Goal: Find specific page/section: Find specific page/section

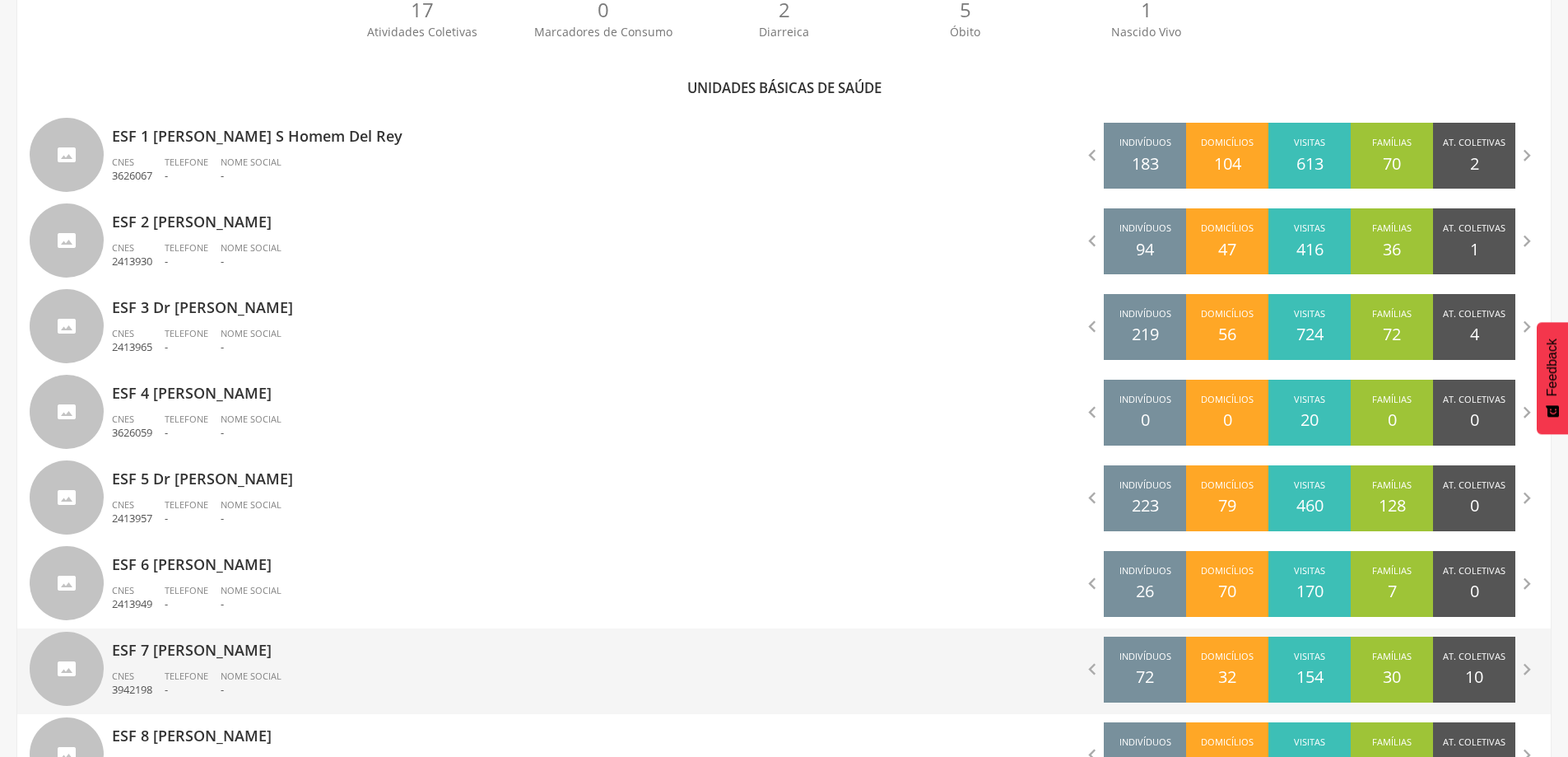
scroll to position [461, 0]
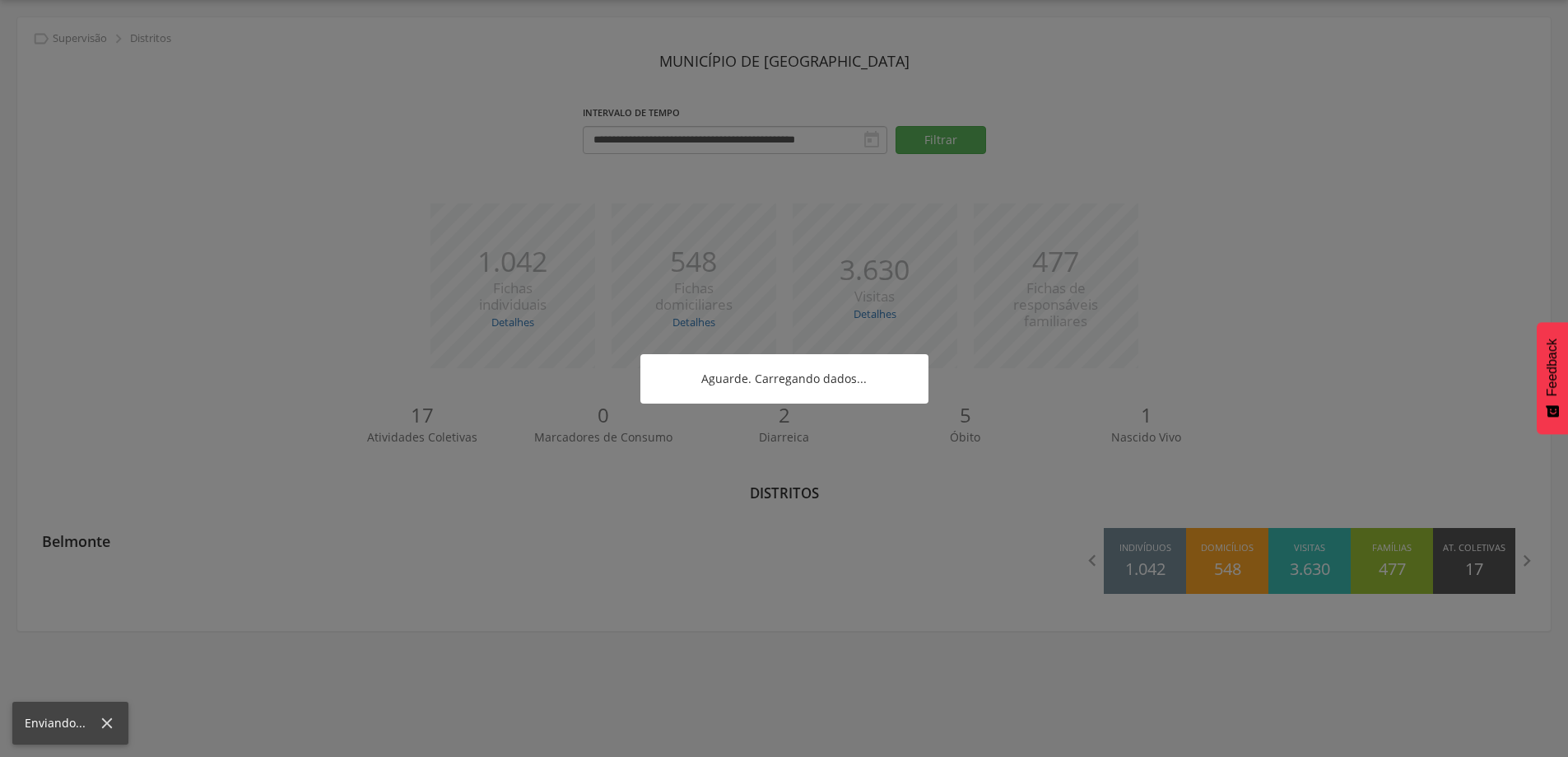
scroll to position [49, 0]
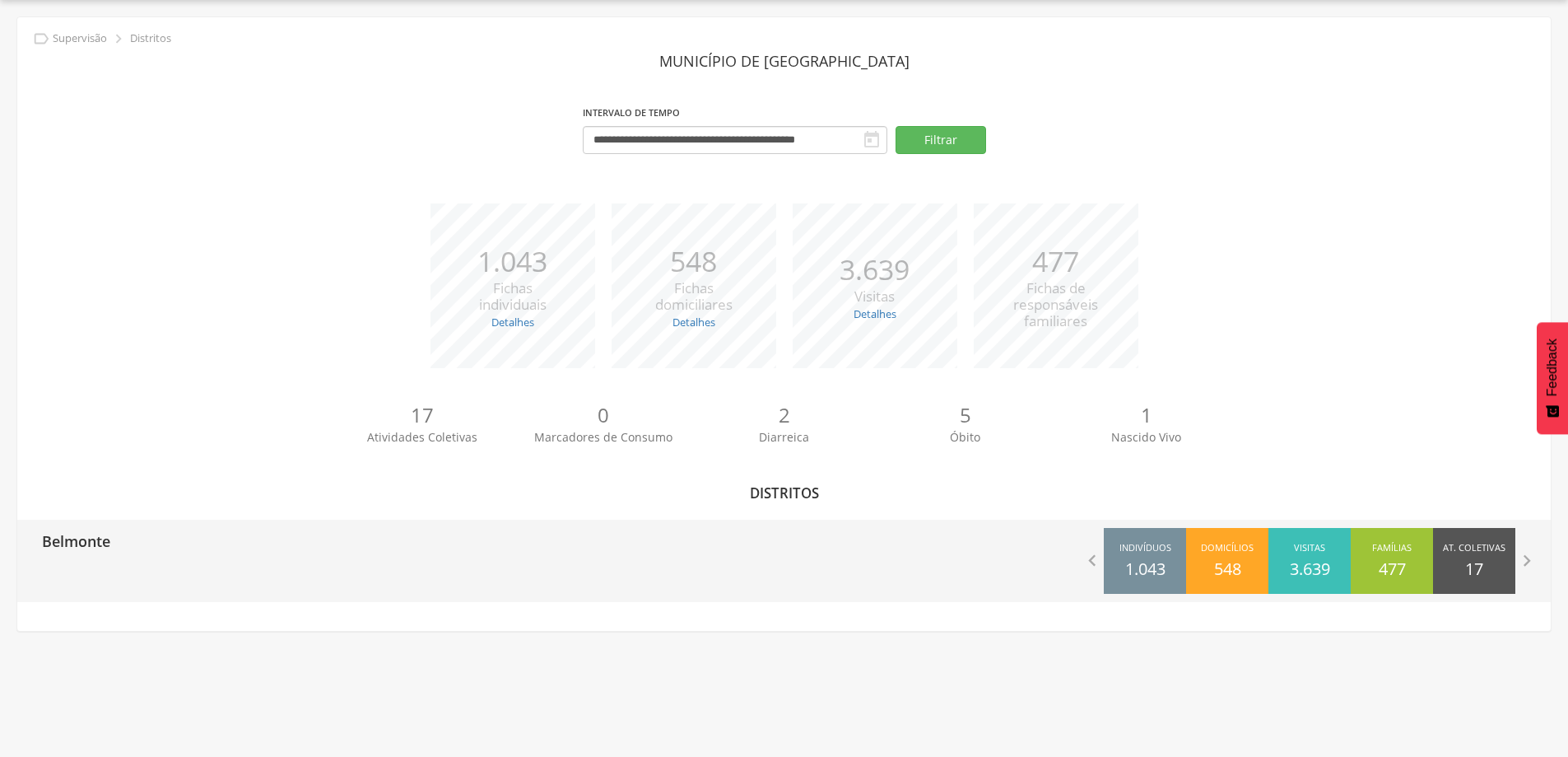
click at [85, 538] on p "Belmonte" at bounding box center [76, 536] width 68 height 33
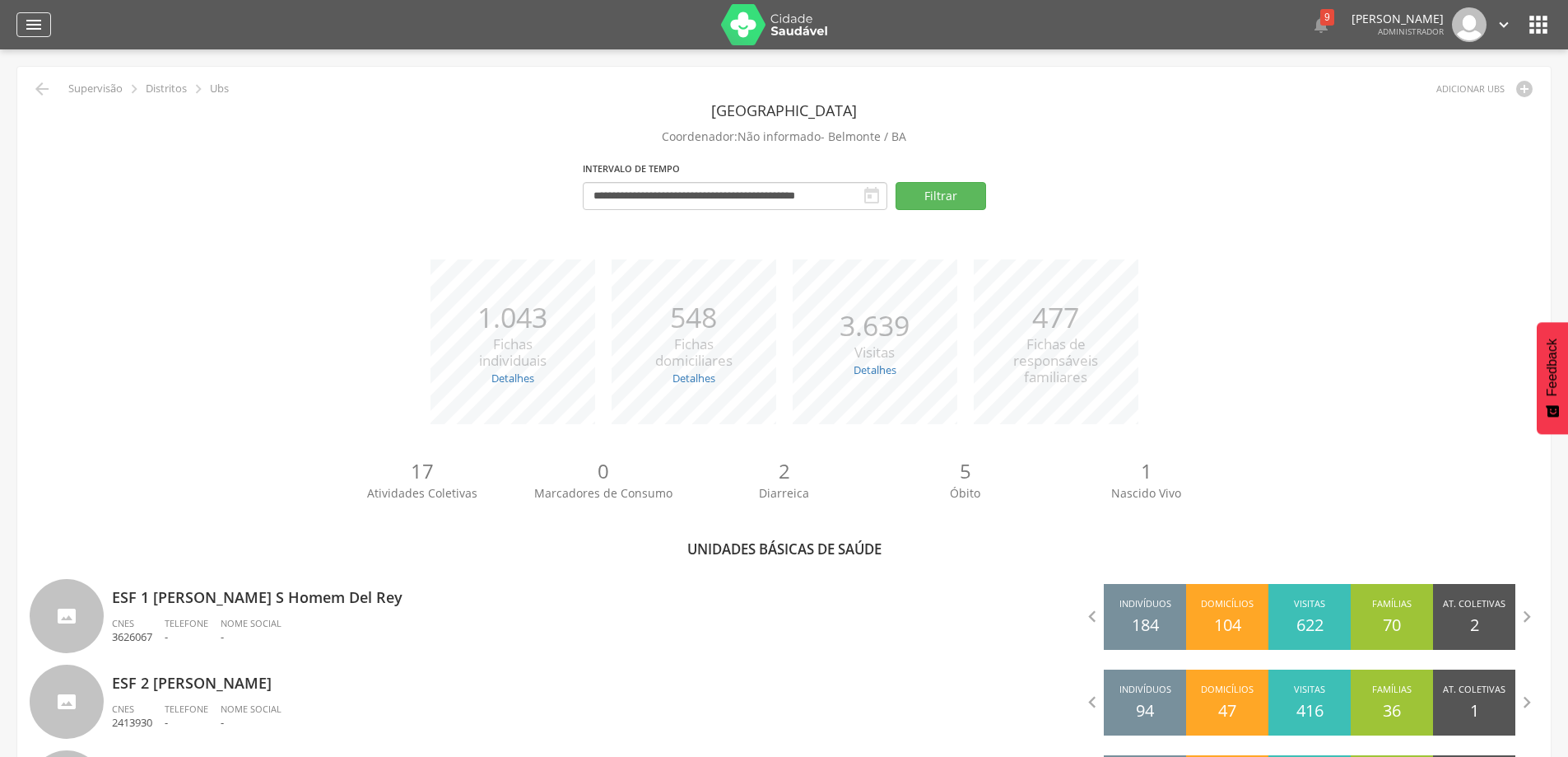
click at [31, 20] on icon "" at bounding box center [34, 24] width 20 height 20
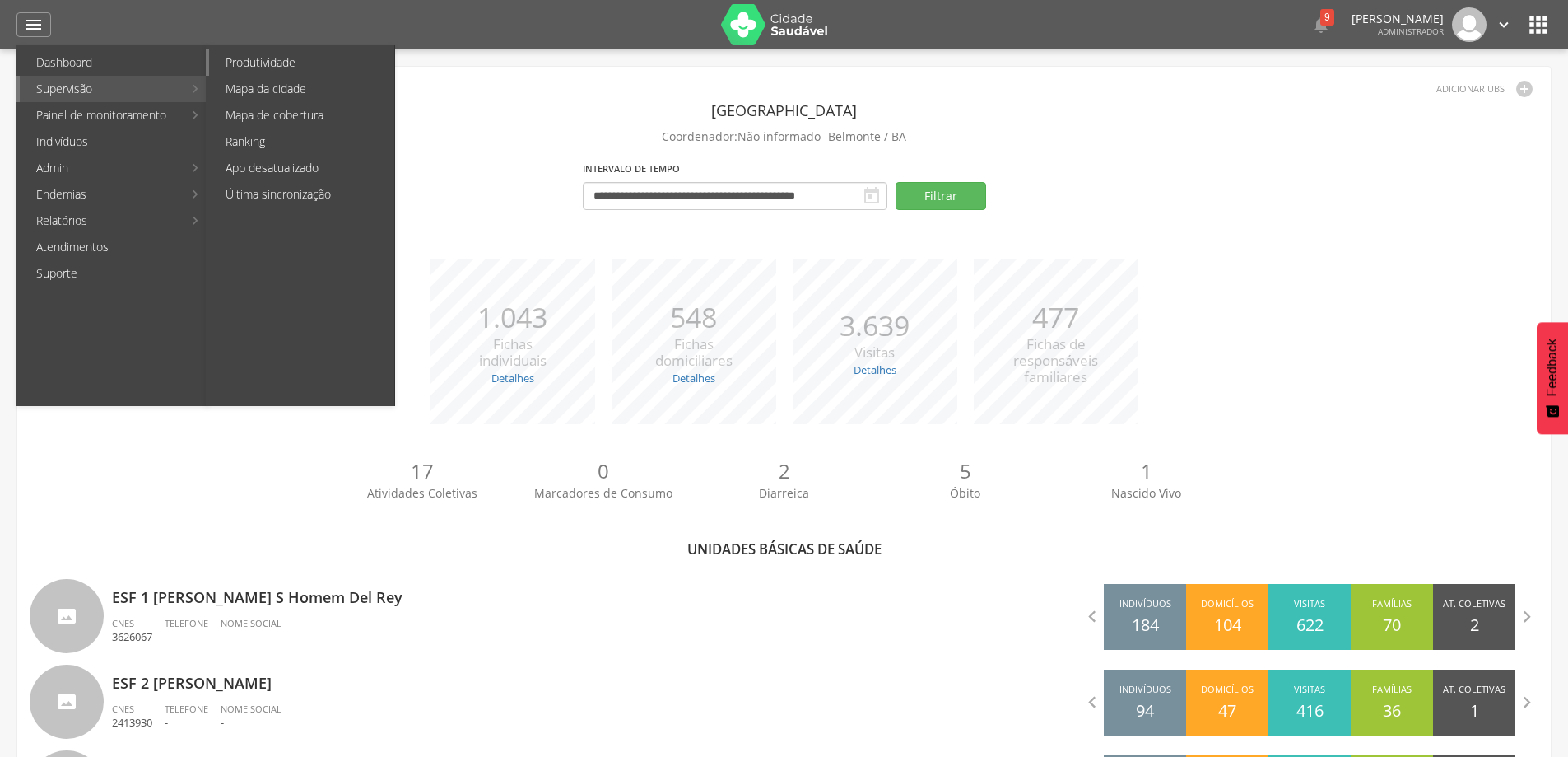
click at [283, 60] on link "Produtividade" at bounding box center [302, 61] width 185 height 26
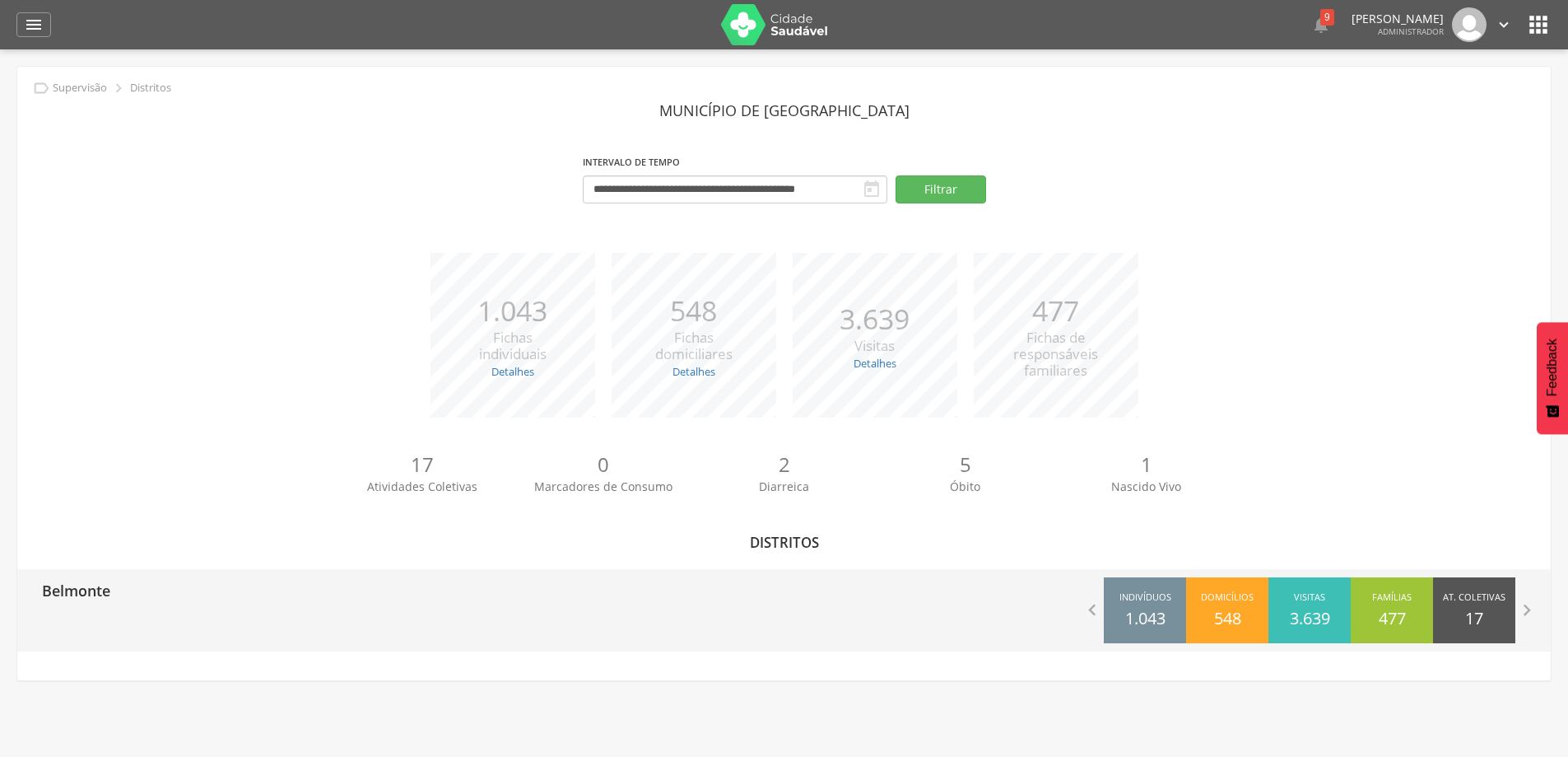
click at [76, 584] on p "Belmonte" at bounding box center [76, 585] width 68 height 33
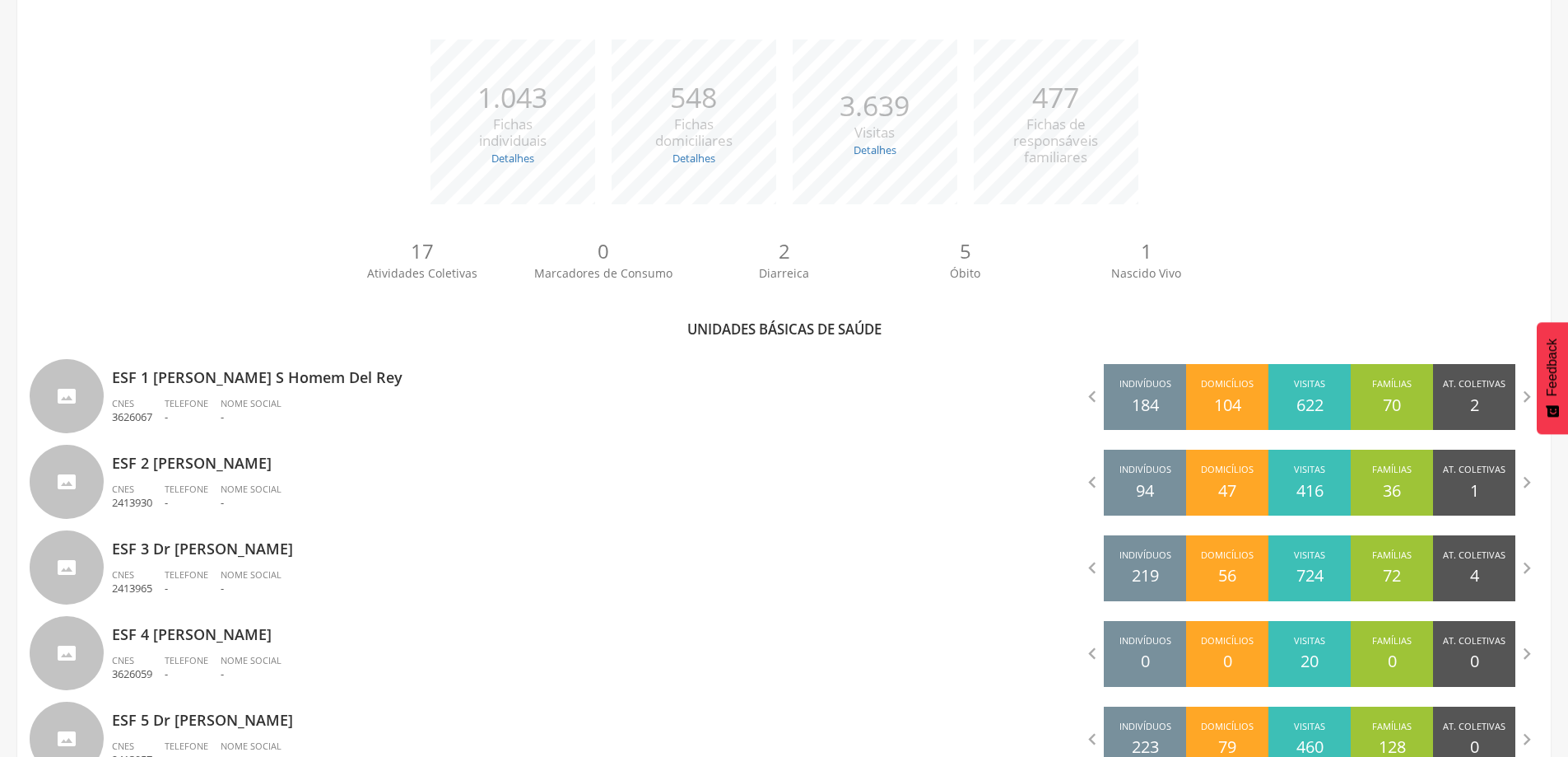
scroll to position [247, 0]
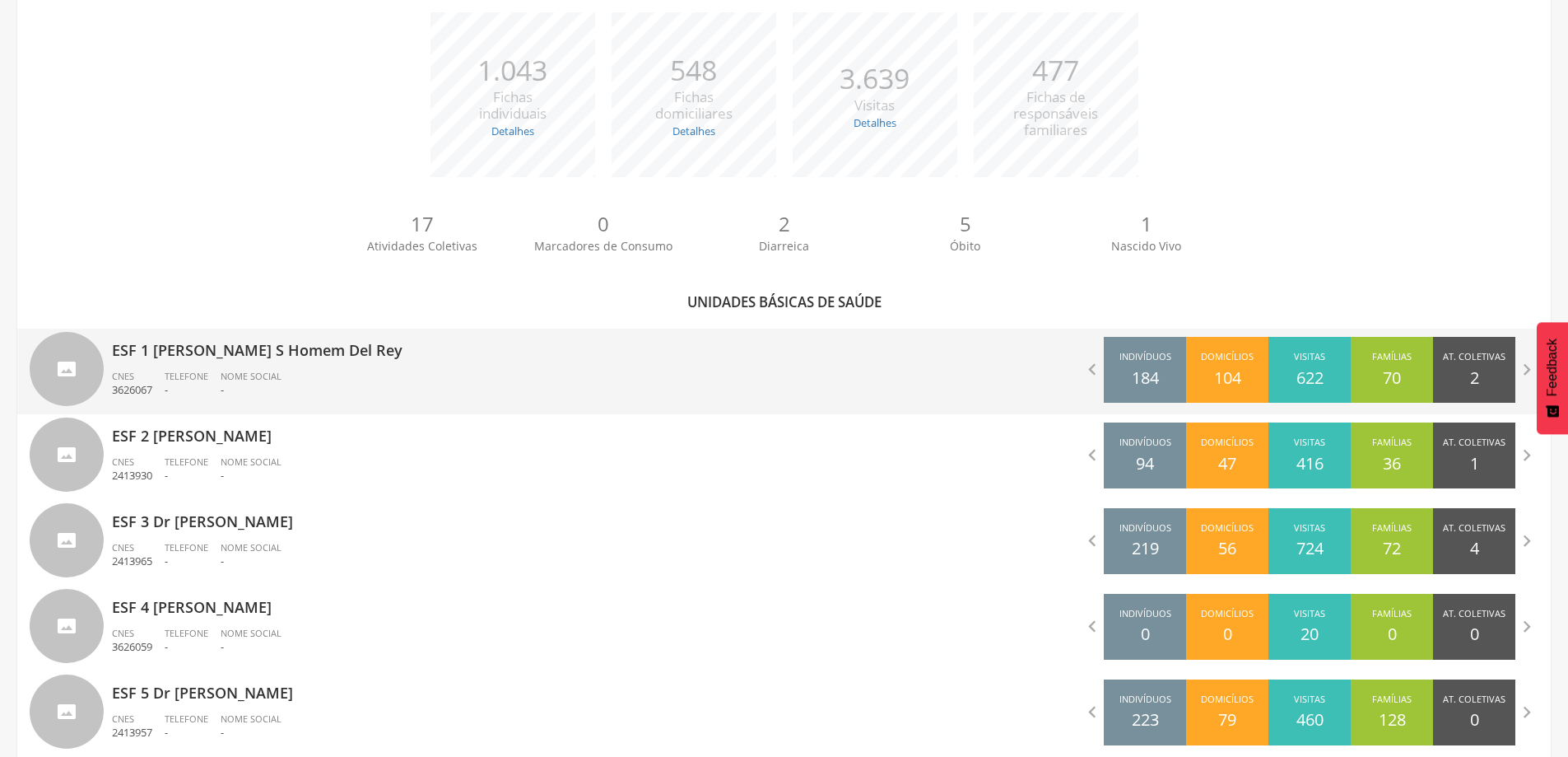
click at [331, 382] on ul "CNES 3626067 Telefone - Nome Social -" at bounding box center [442, 388] width 660 height 37
type input "**********"
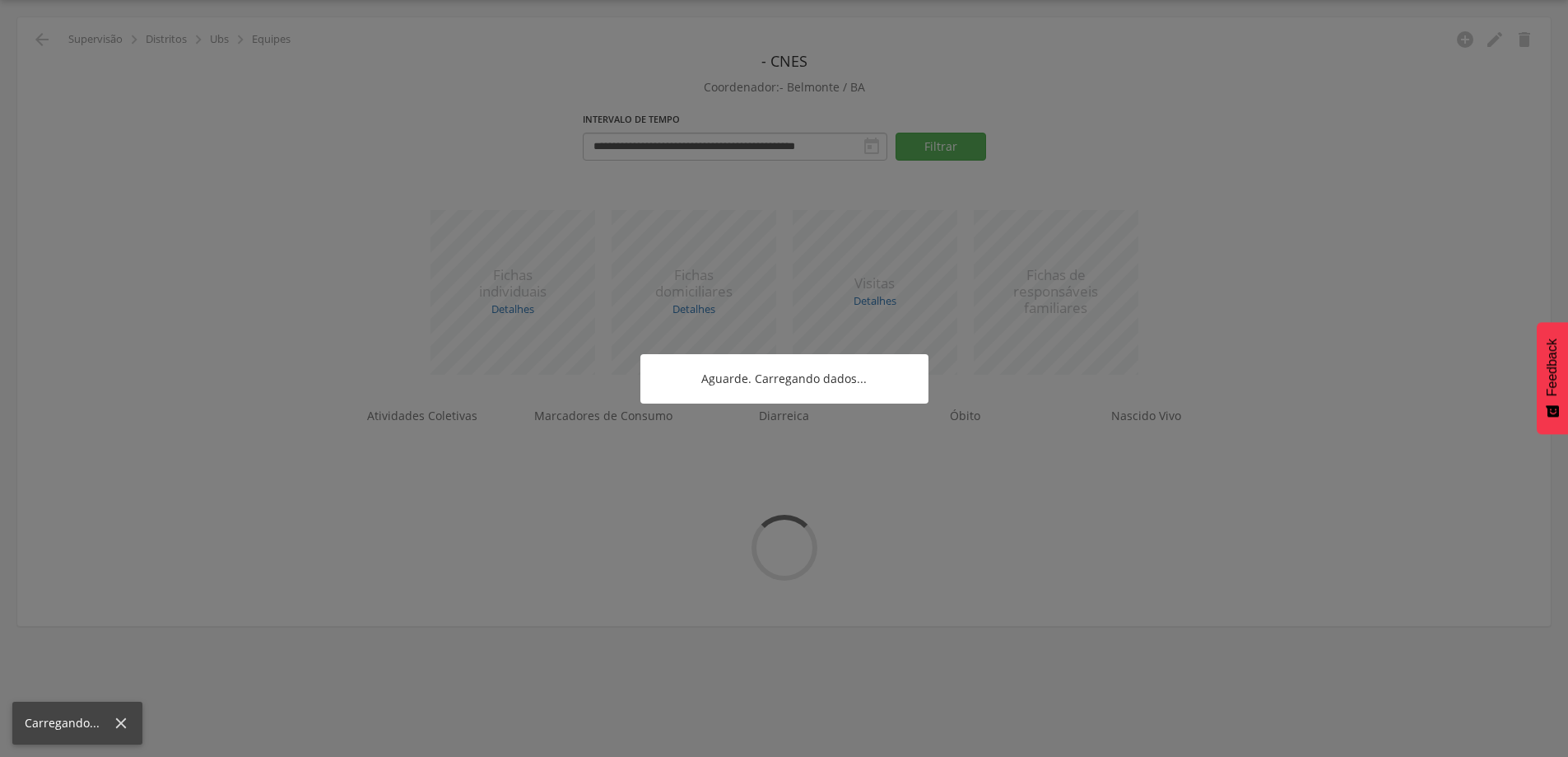
scroll to position [49, 0]
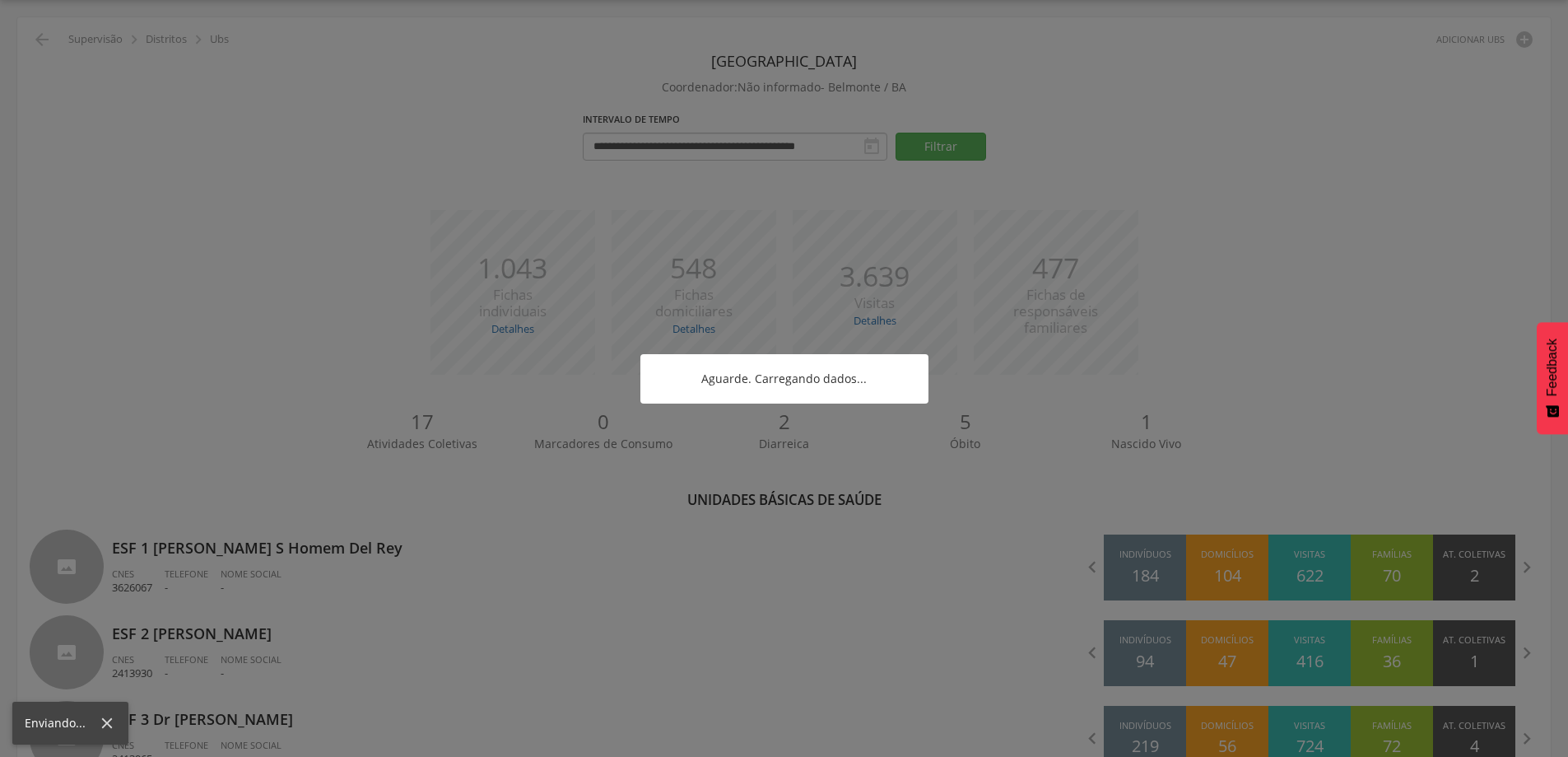
scroll to position [247, 0]
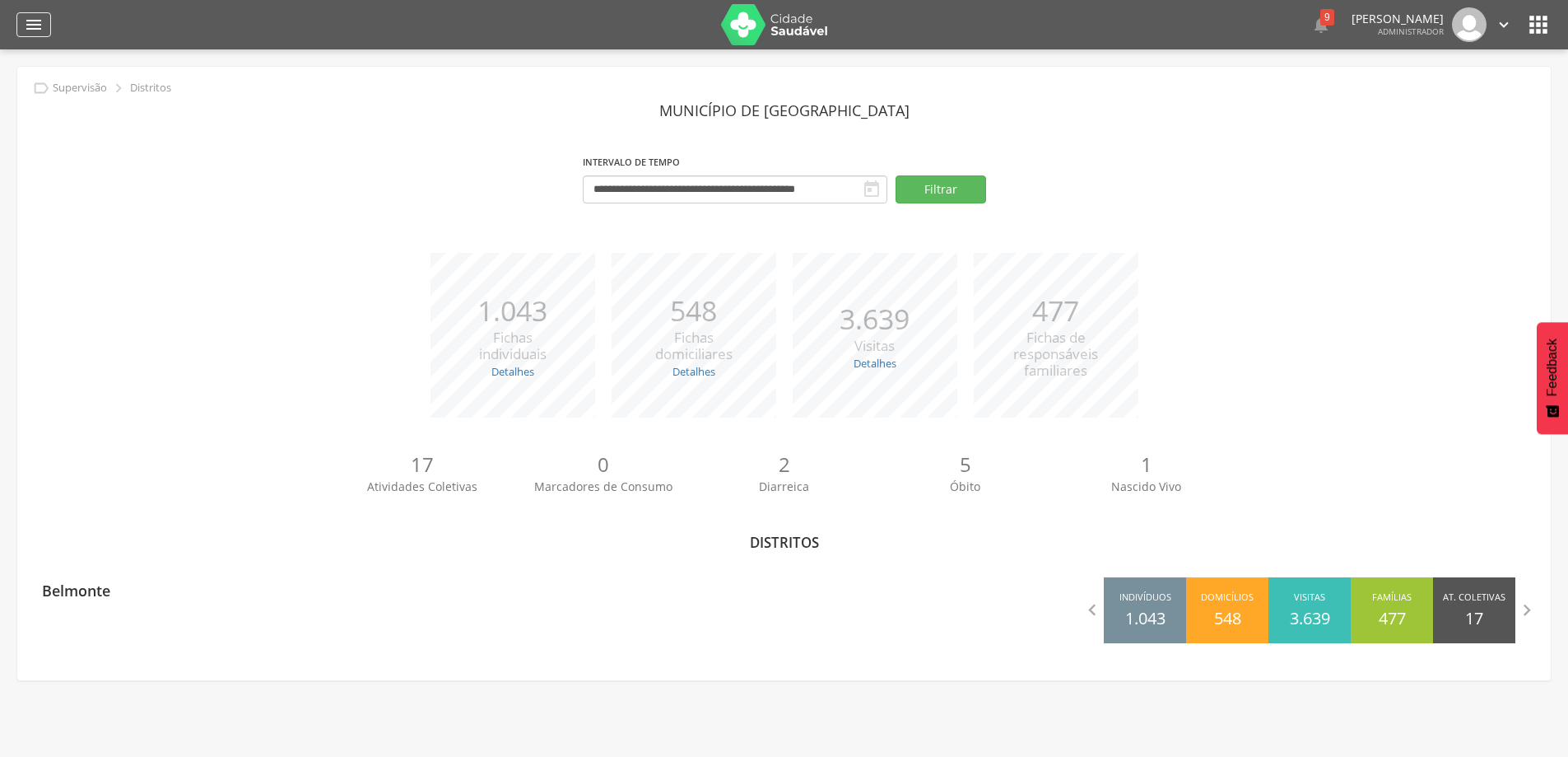
click at [31, 27] on icon "" at bounding box center [34, 24] width 20 height 20
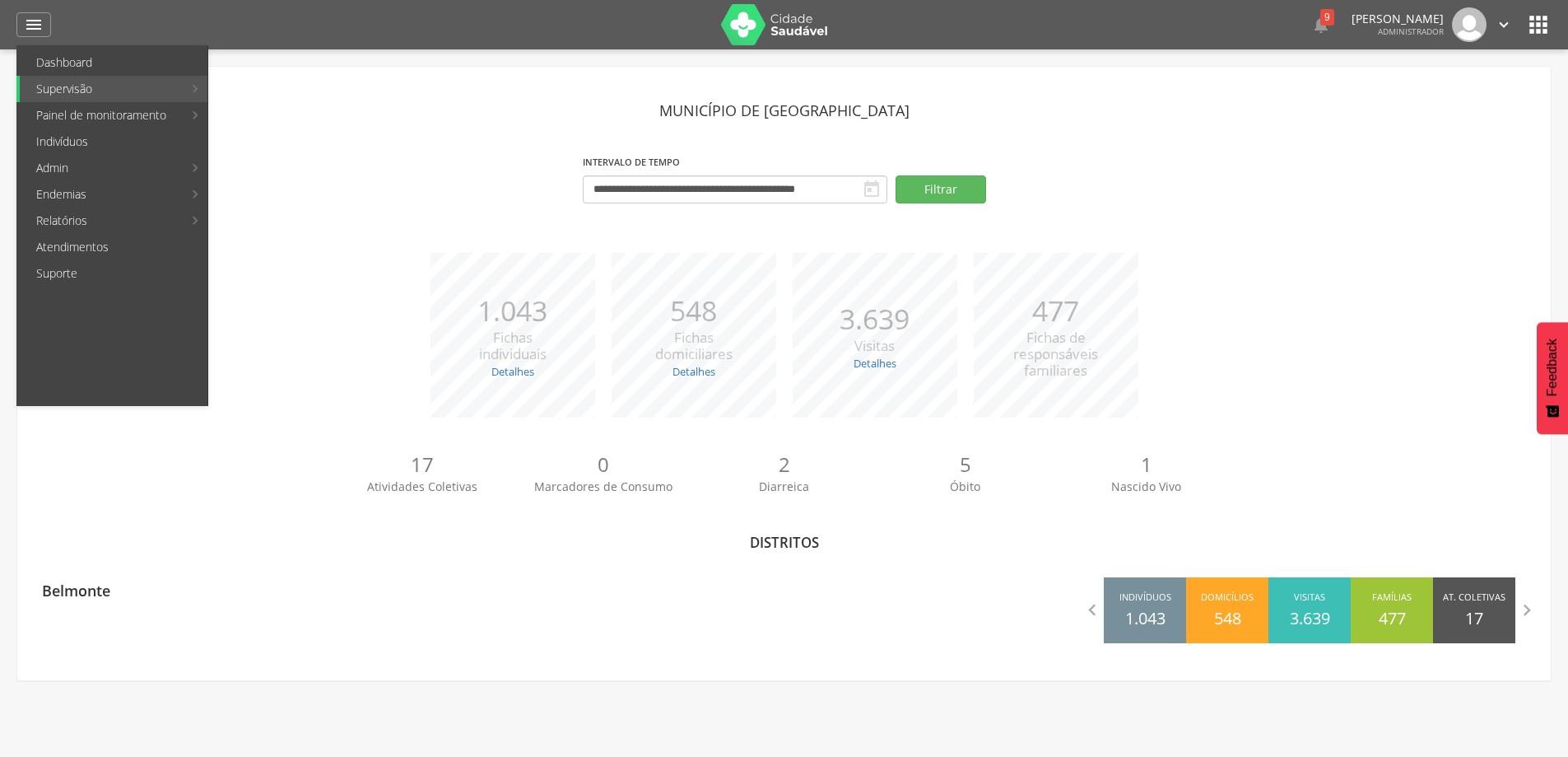
click at [400, 211] on div "**********" at bounding box center [784, 184] width 1509 height 70
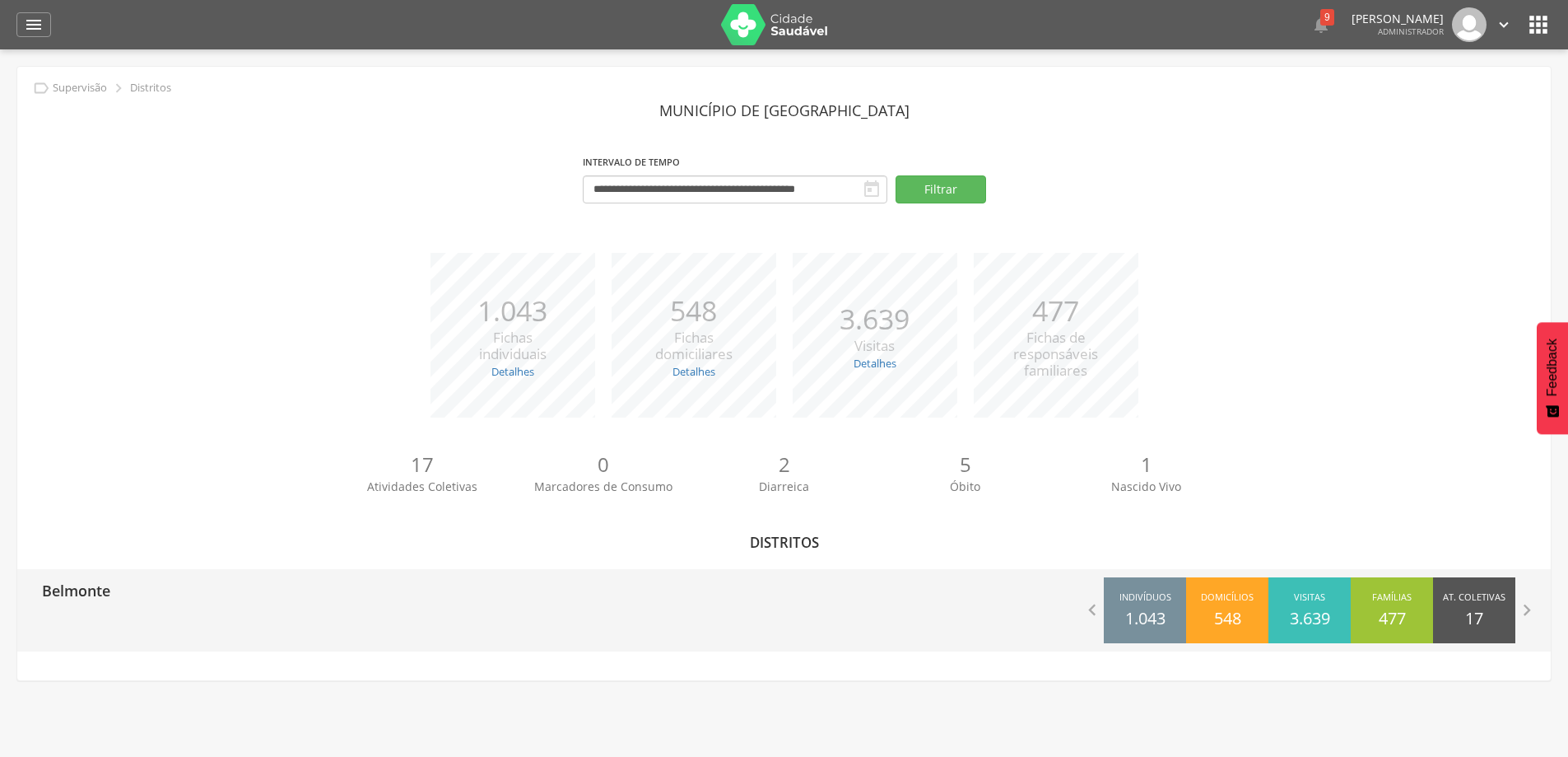
click at [69, 604] on div "Belmonte" at bounding box center [70, 589] width 81 height 41
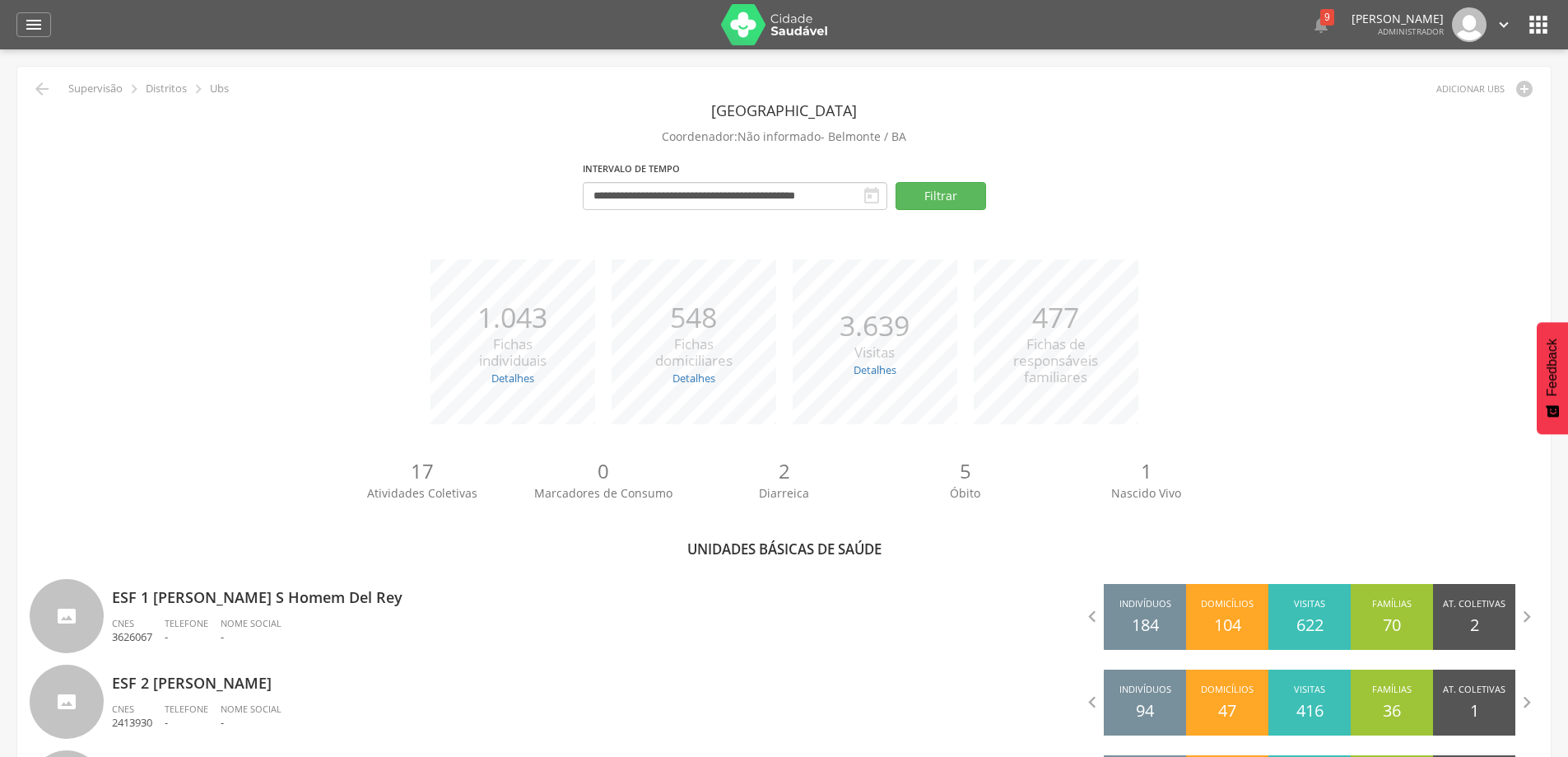
click at [1544, 15] on icon "" at bounding box center [1538, 24] width 26 height 26
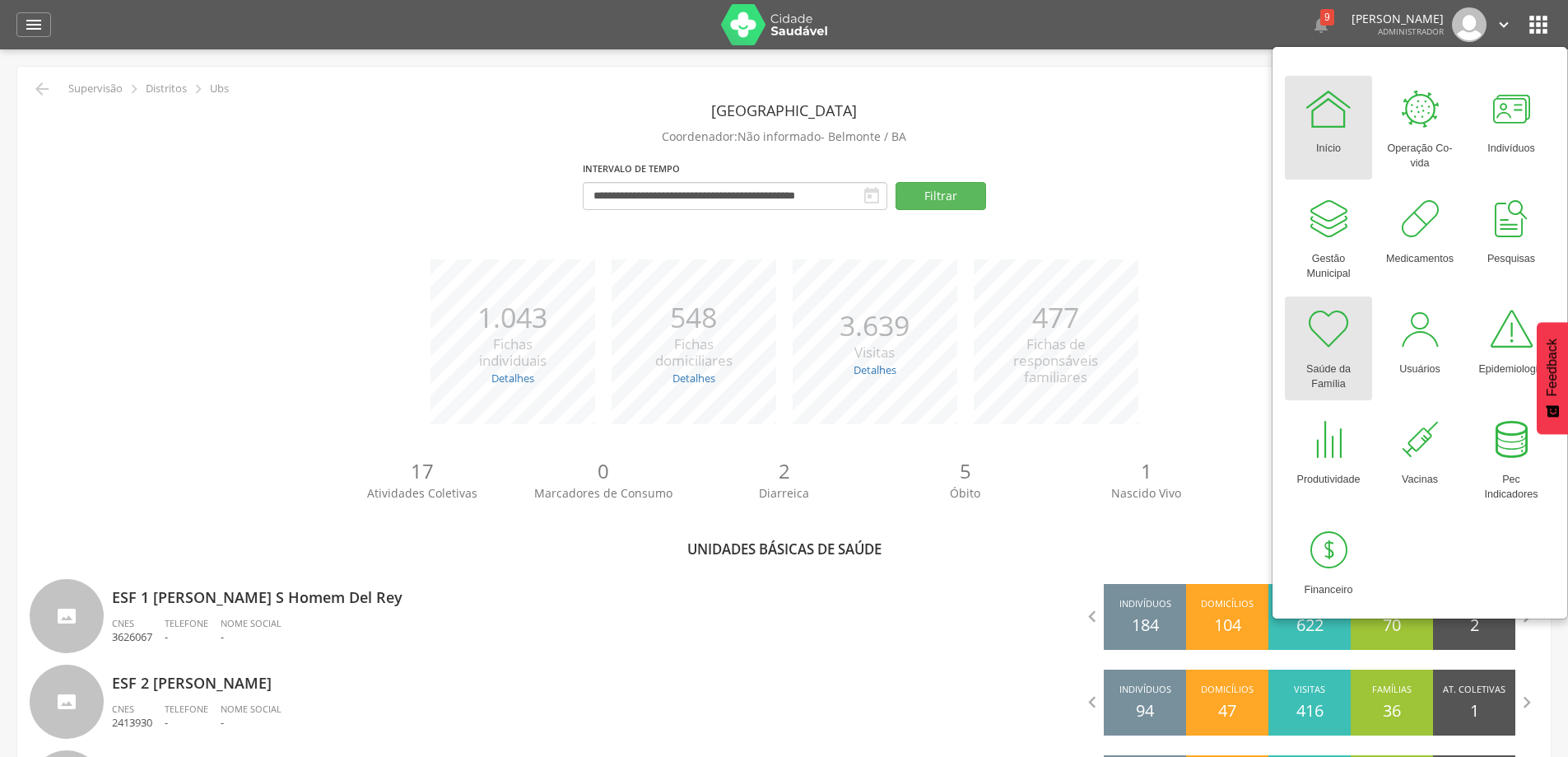
click at [1321, 378] on div "Saúde da Família" at bounding box center [1329, 372] width 71 height 37
